Goal: Check status: Check status

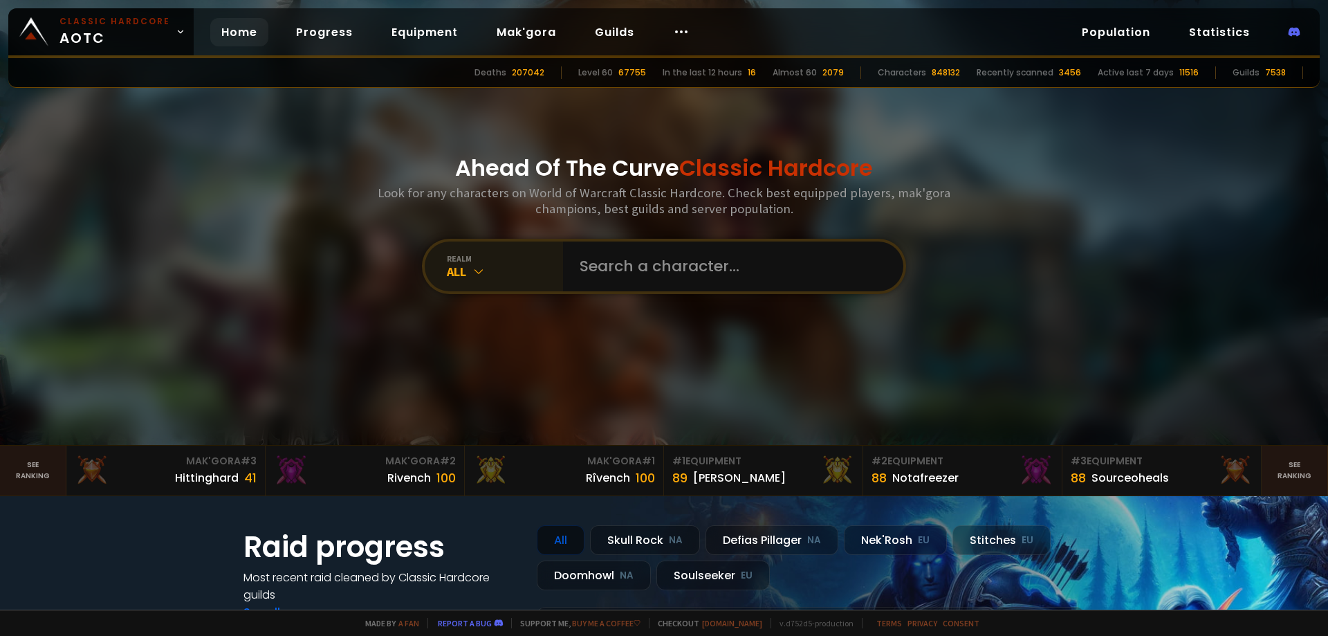
click at [504, 278] on div "All" at bounding box center [505, 272] width 116 height 16
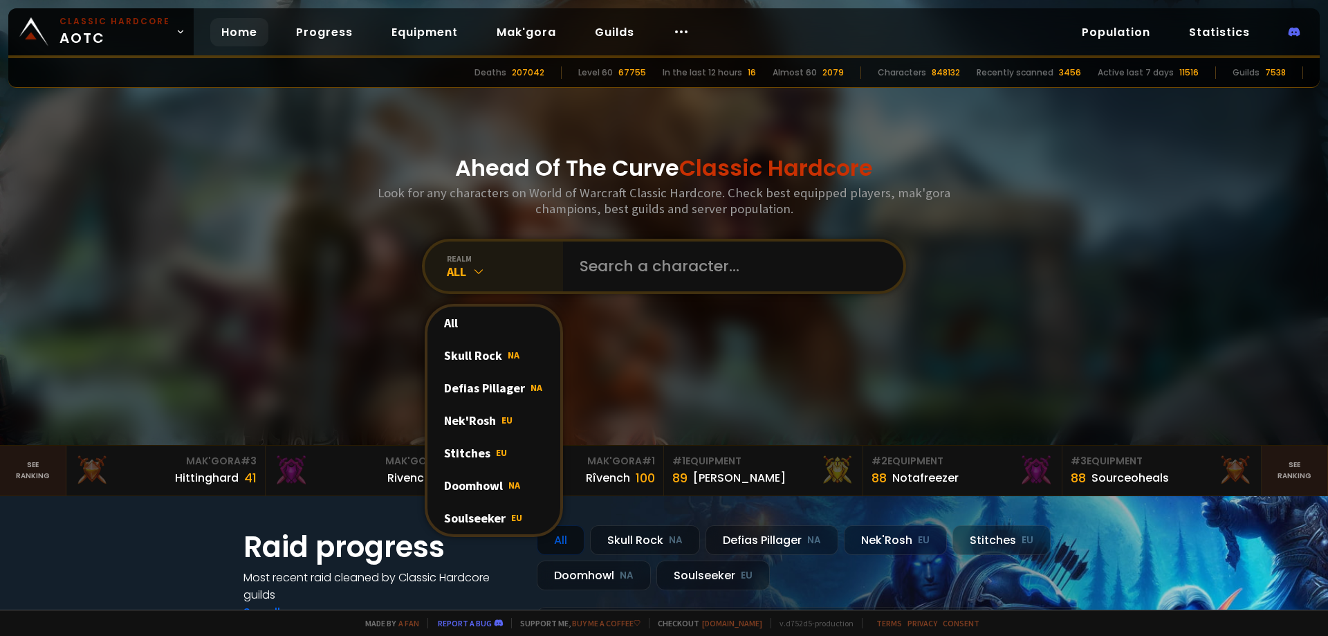
click at [504, 278] on div "All" at bounding box center [505, 272] width 116 height 16
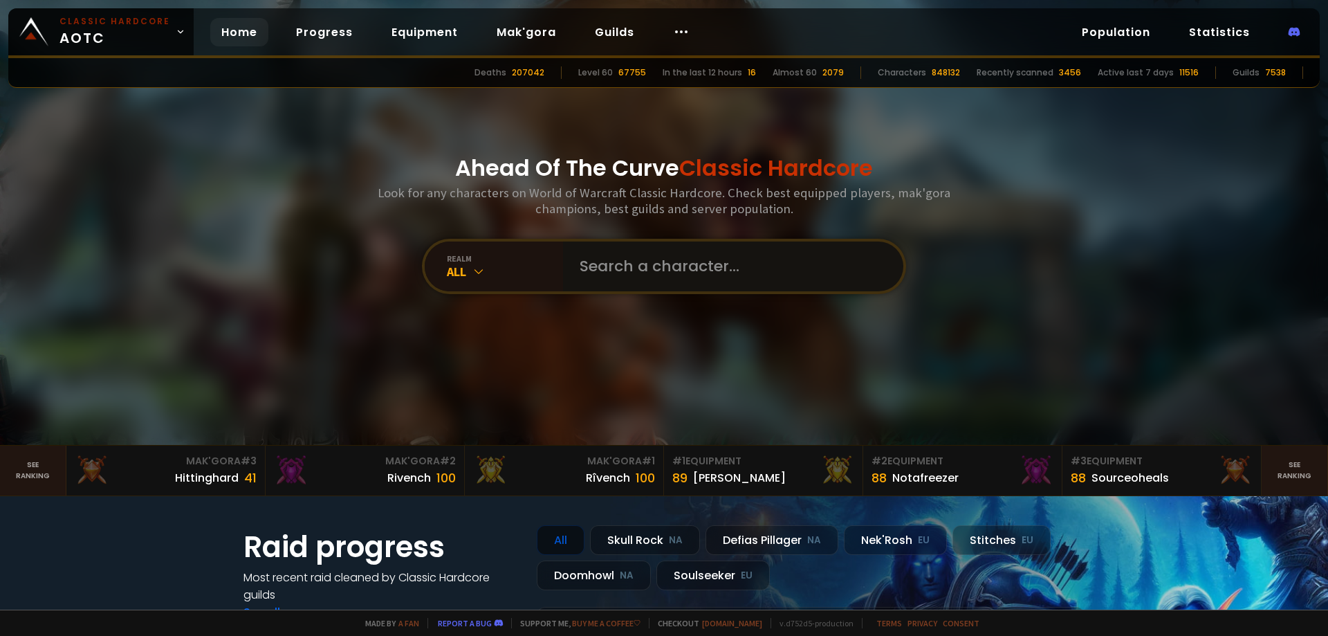
click at [692, 273] on input "text" at bounding box center [728, 266] width 315 height 50
type input "Lilyah"
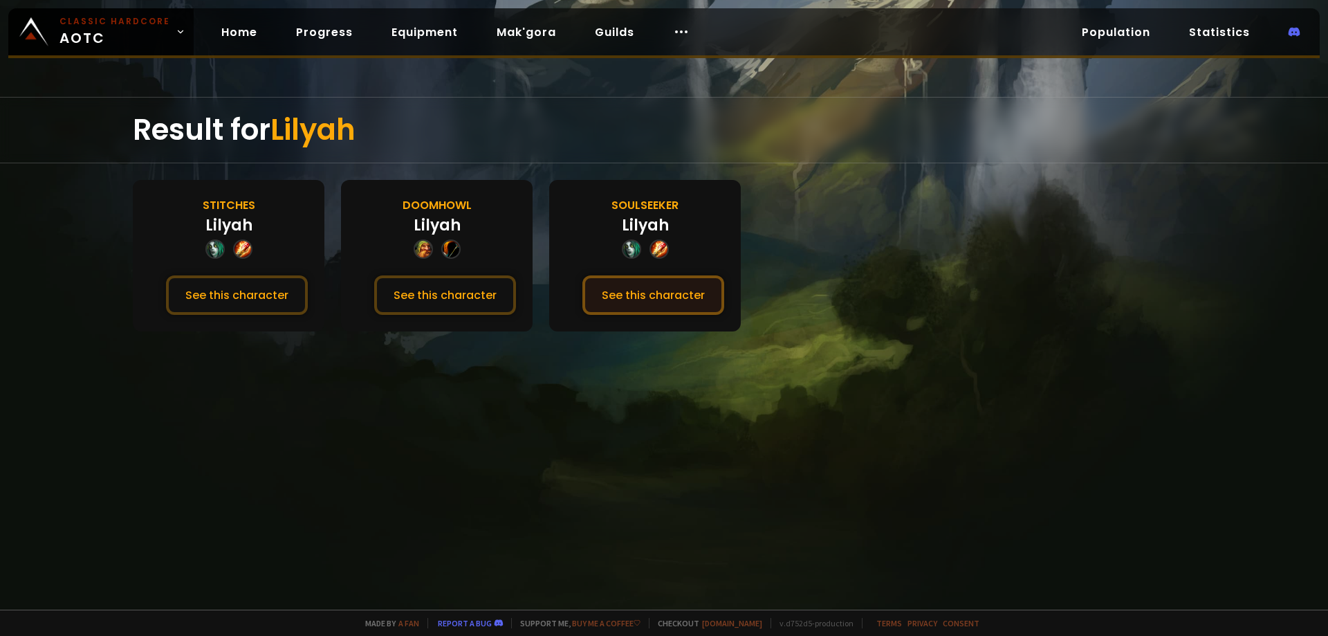
click at [653, 294] on button "See this character" at bounding box center [653, 294] width 142 height 39
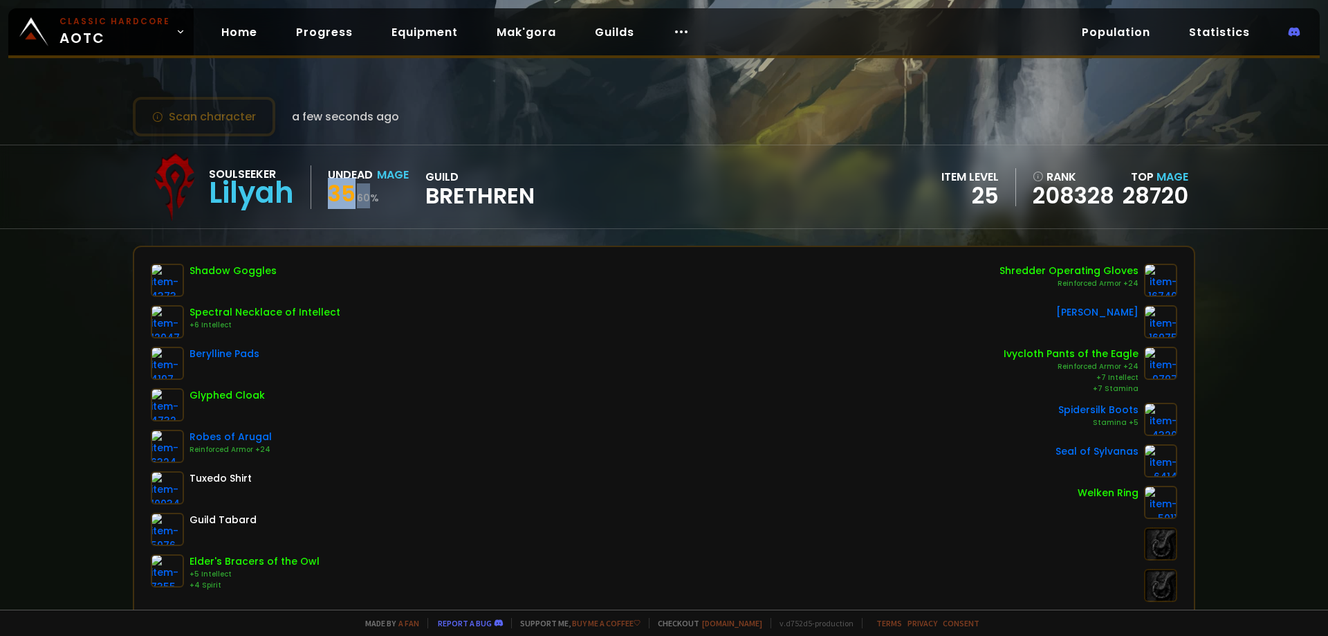
drag, startPoint x: 331, startPoint y: 189, endPoint x: 373, endPoint y: 192, distance: 41.6
click at [373, 192] on div "35 60 %" at bounding box center [368, 195] width 81 height 25
click at [405, 213] on div "Soulseeker Lilyah Undead Mage 35 60 % guild BRETHREN" at bounding box center [337, 186] width 395 height 69
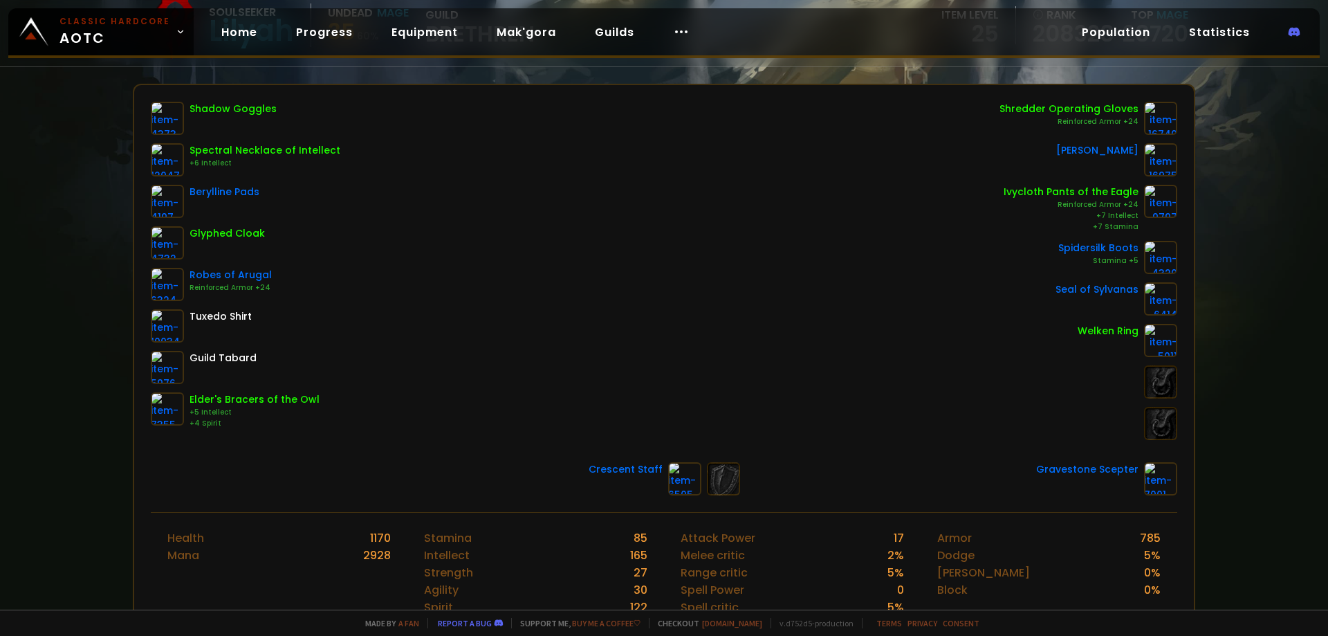
scroll to position [407, 0]
